Goal: Transaction & Acquisition: Purchase product/service

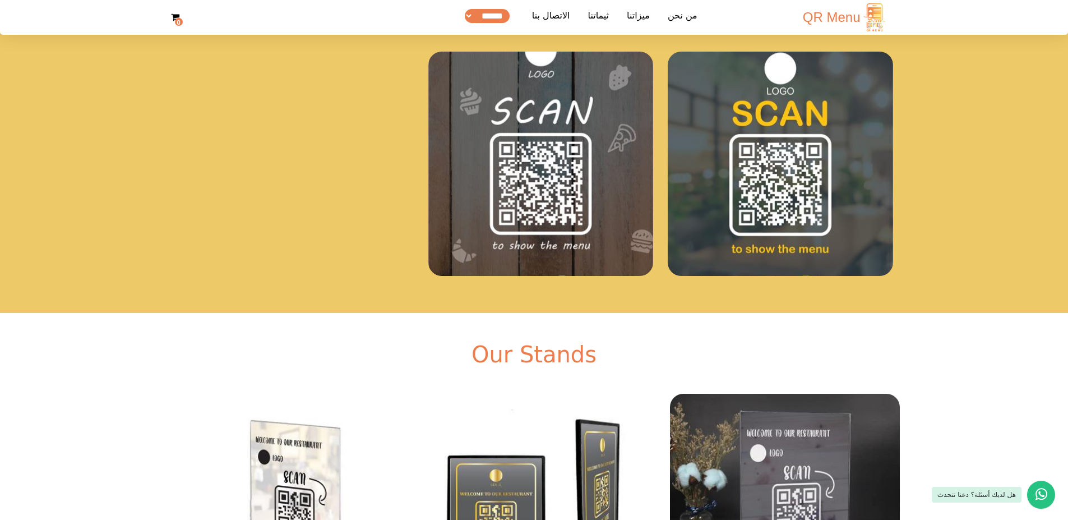
scroll to position [2277, 0]
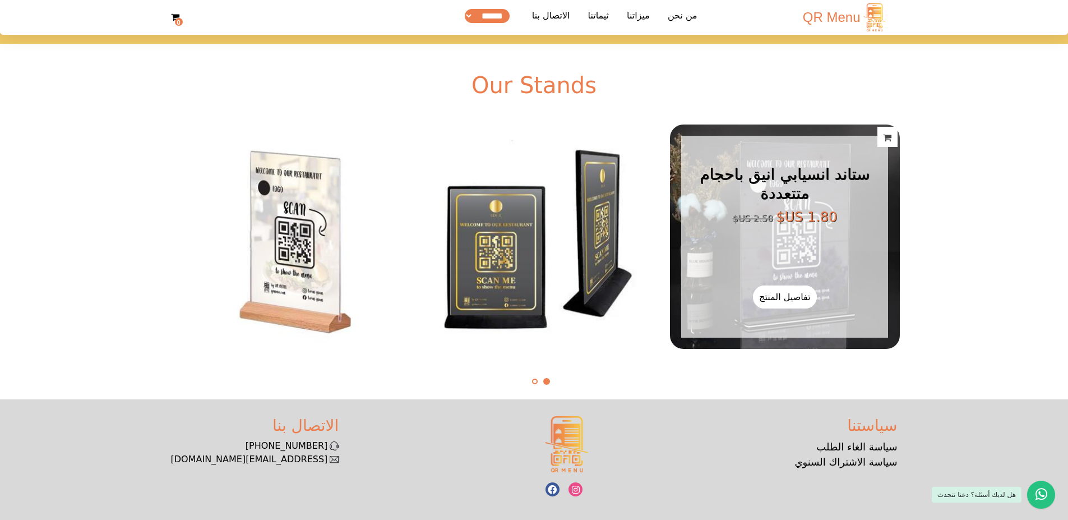
click at [750, 251] on figcaption "ستاند انسيابي انيق باحجام متتعددة ‏1.80 US$ ‏2.50 US$ تفاصيل المنتج اضافة للعربة" at bounding box center [784, 236] width 229 height 224
click at [786, 298] on link "تفاصيل المنتج" at bounding box center [785, 296] width 64 height 23
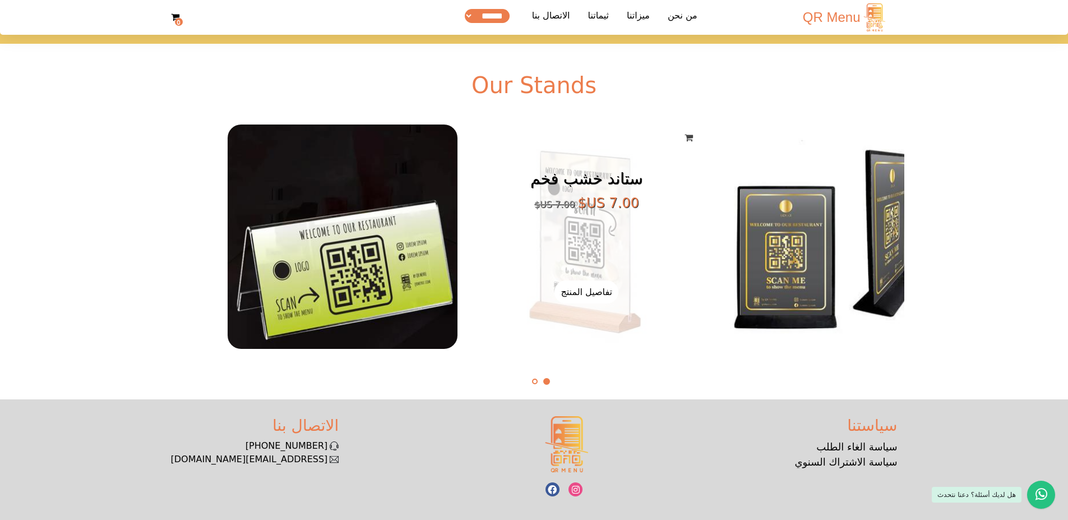
drag, startPoint x: 358, startPoint y: 266, endPoint x: 674, endPoint y: 243, distance: 317.0
click at [674, 243] on figcaption "ستاند خشب فخم ‏7.00 US$ ‏7.00 US$ تفاصيل المنتج اضافة للعربة" at bounding box center [586, 236] width 229 height 224
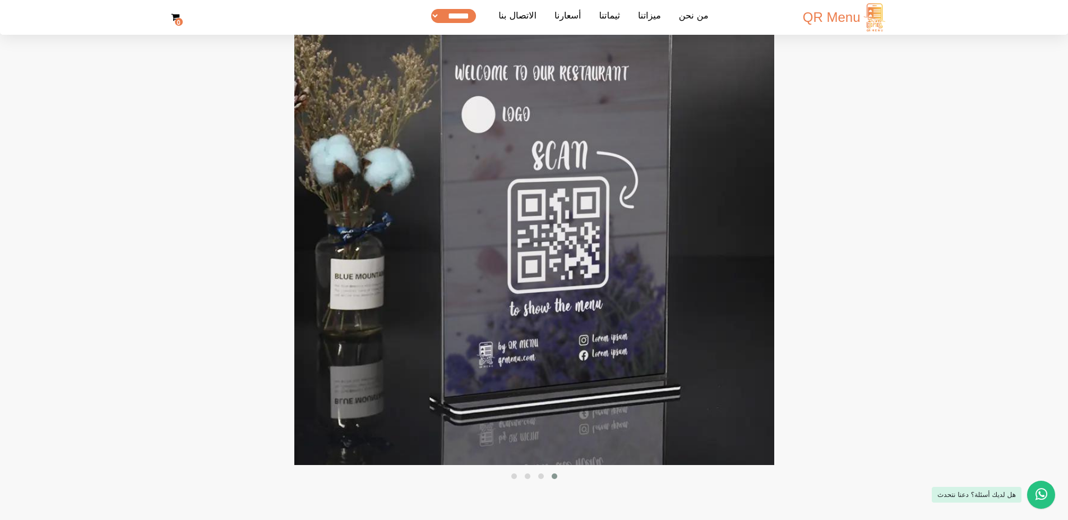
scroll to position [100, 0]
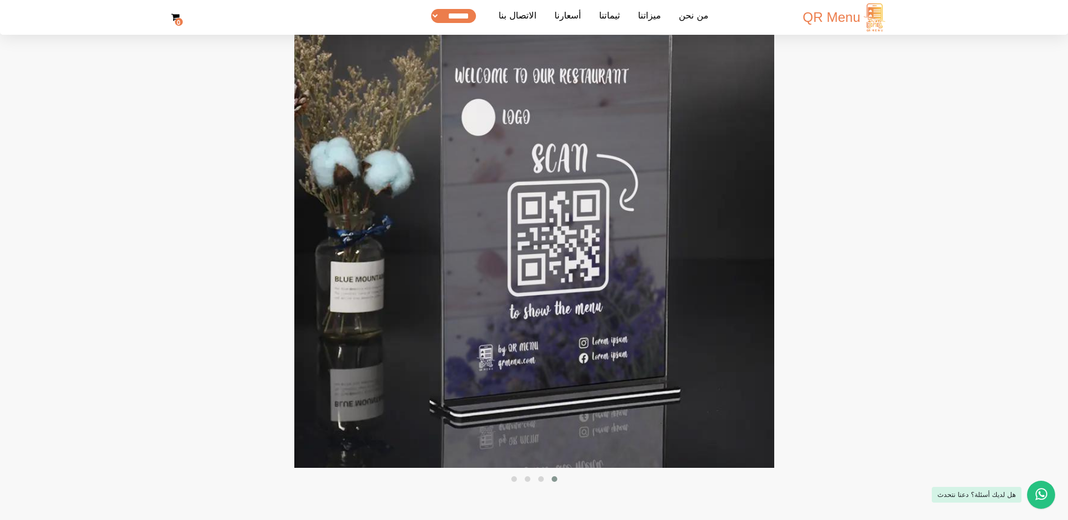
drag, startPoint x: 501, startPoint y: 246, endPoint x: 653, endPoint y: 254, distance: 152.2
click at [653, 254] on img at bounding box center [534, 228] width 480 height 480
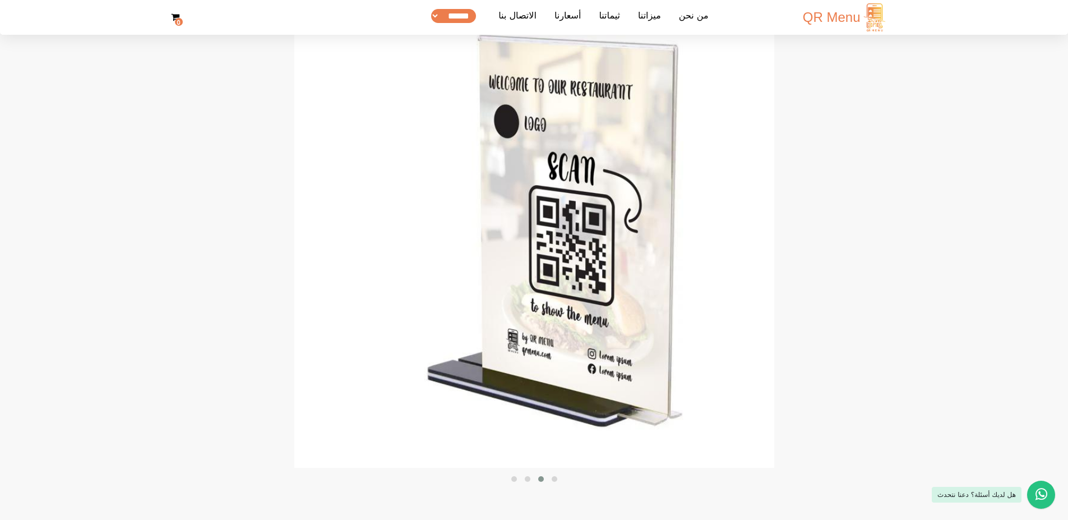
drag, startPoint x: 508, startPoint y: 226, endPoint x: 542, endPoint y: 229, distance: 33.8
click at [542, 229] on img at bounding box center [568, 228] width 480 height 480
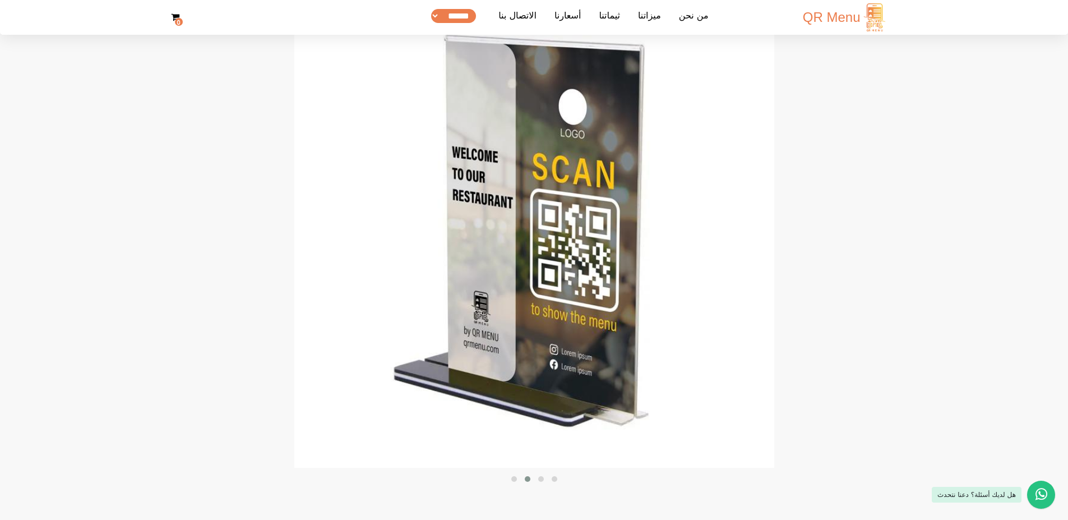
drag, startPoint x: 468, startPoint y: 221, endPoint x: 573, endPoint y: 223, distance: 104.8
click at [573, 223] on img at bounding box center [534, 228] width 480 height 480
